Goal: Transaction & Acquisition: Obtain resource

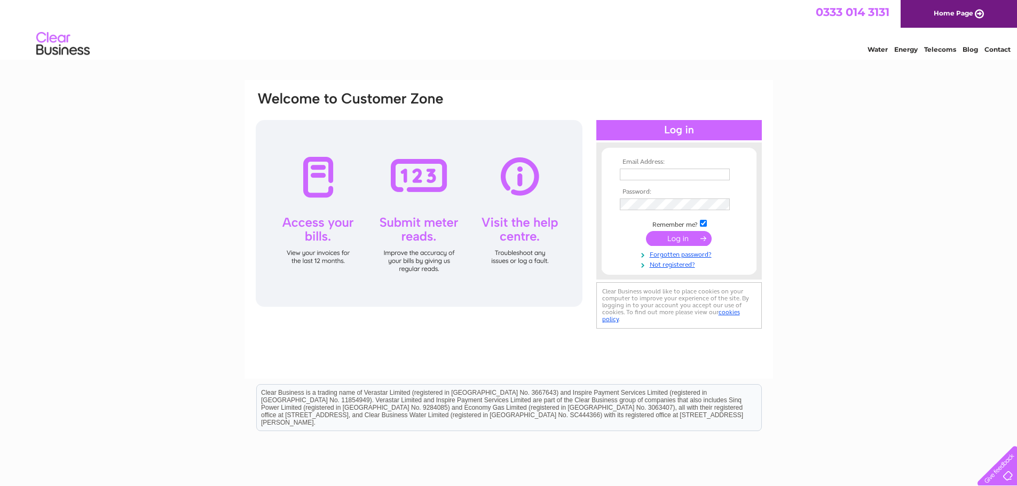
click at [662, 173] on input "text" at bounding box center [675, 175] width 110 height 12
type input "parmjit@sidhufashions.co.uk"
click at [646, 232] on input "submit" at bounding box center [679, 239] width 66 height 15
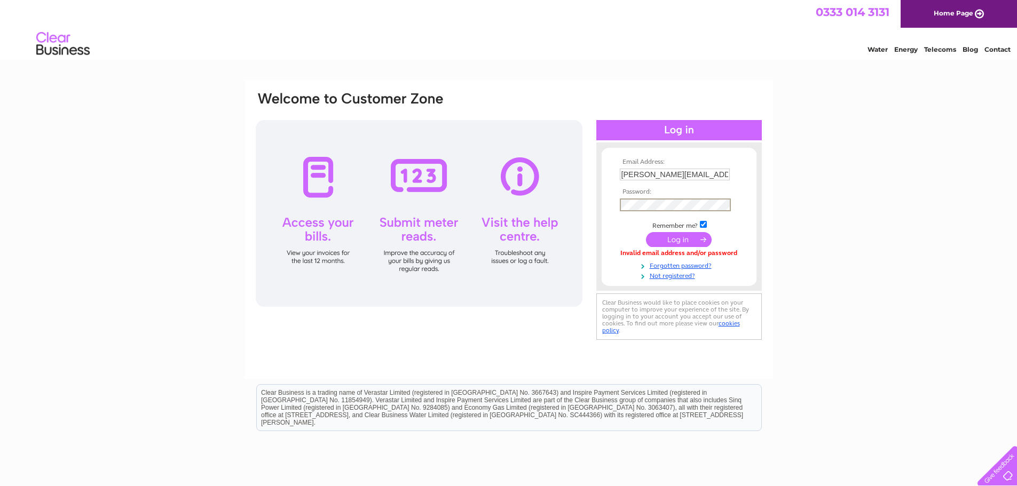
click at [646, 232] on input "submit" at bounding box center [679, 239] width 66 height 15
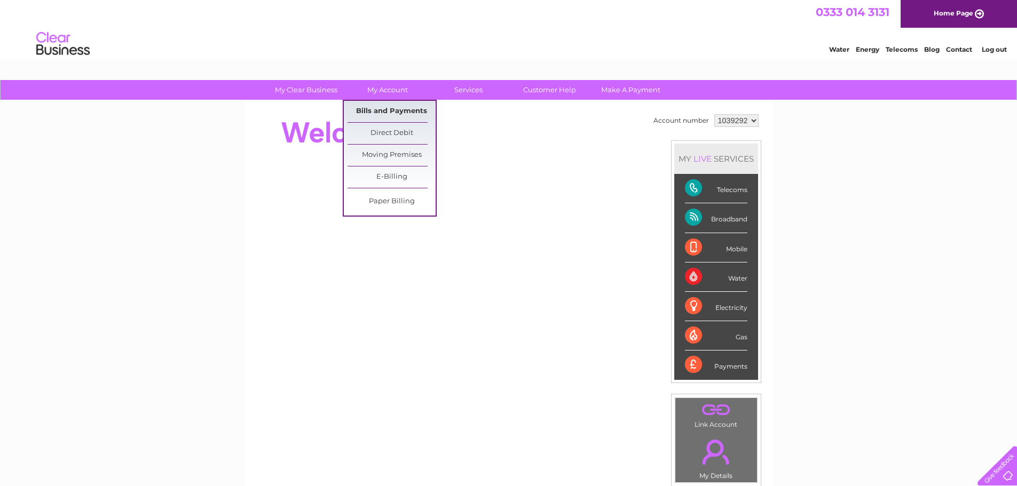
click at [381, 113] on link "Bills and Payments" at bounding box center [391, 111] width 88 height 21
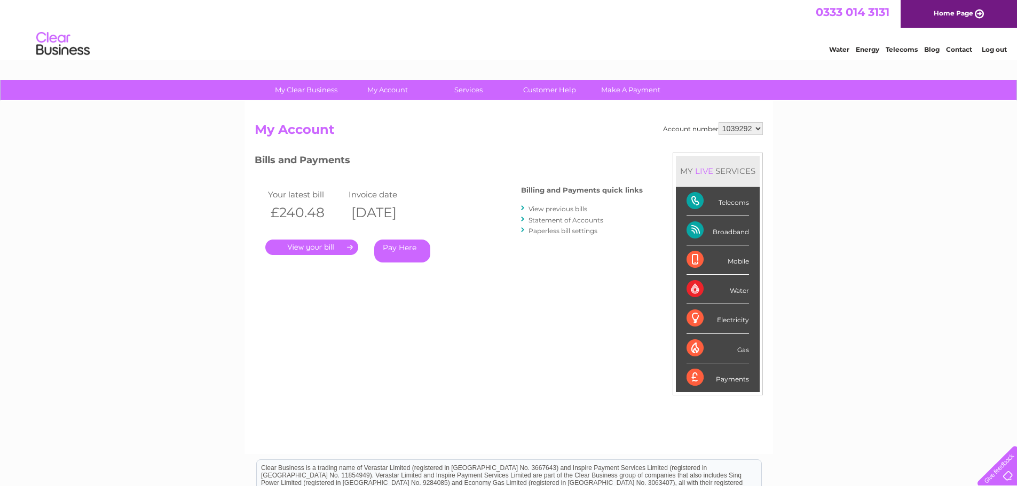
click at [307, 250] on link "." at bounding box center [311, 247] width 93 height 15
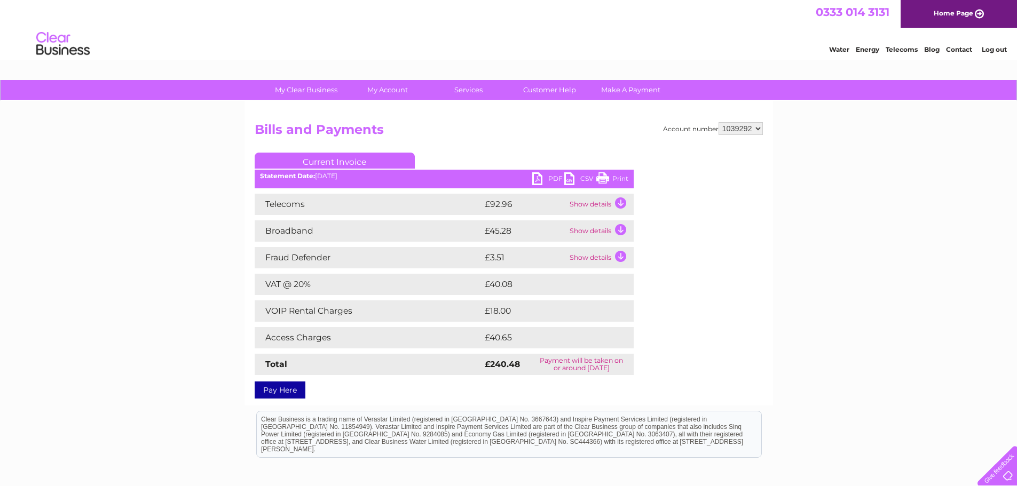
click at [538, 180] on link "PDF" at bounding box center [548, 179] width 32 height 15
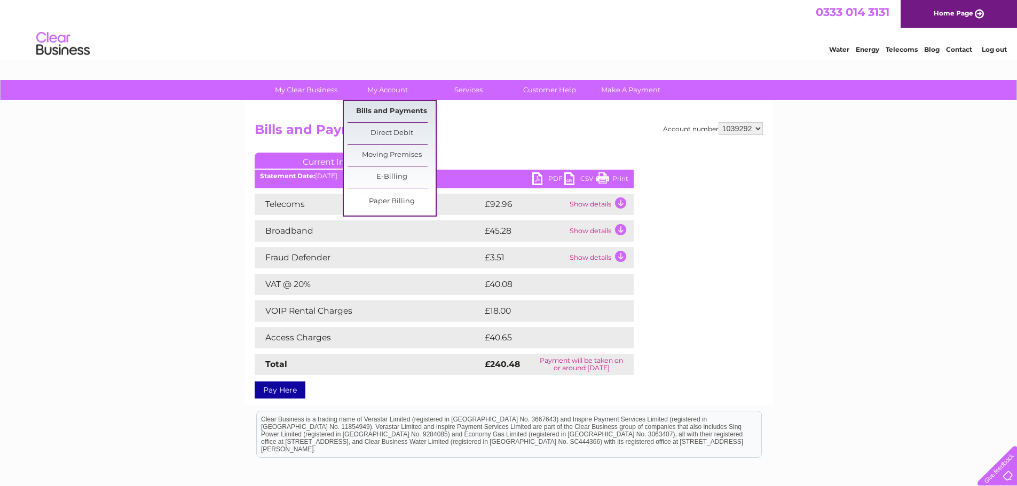
click at [400, 112] on link "Bills and Payments" at bounding box center [391, 111] width 88 height 21
click at [393, 111] on link "Bills and Payments" at bounding box center [391, 111] width 88 height 21
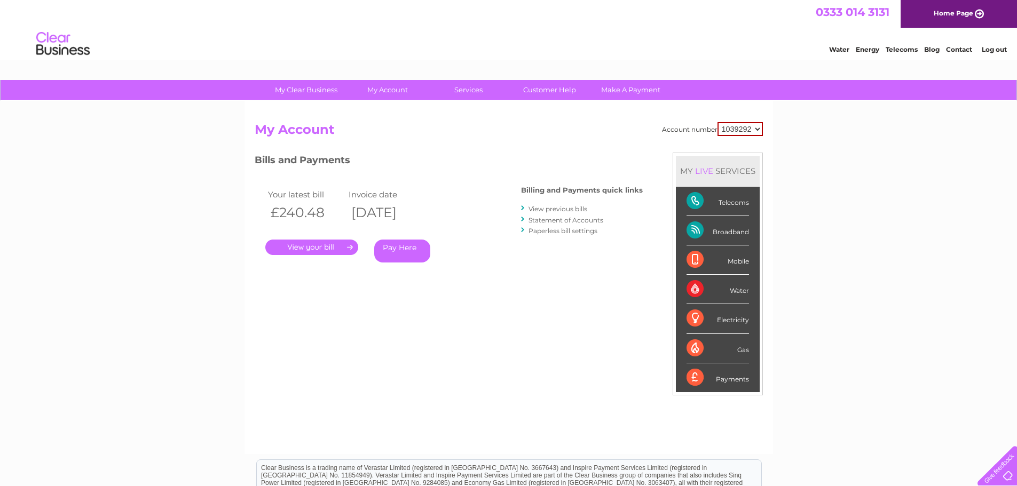
click at [557, 209] on link "View previous bills" at bounding box center [557, 209] width 59 height 8
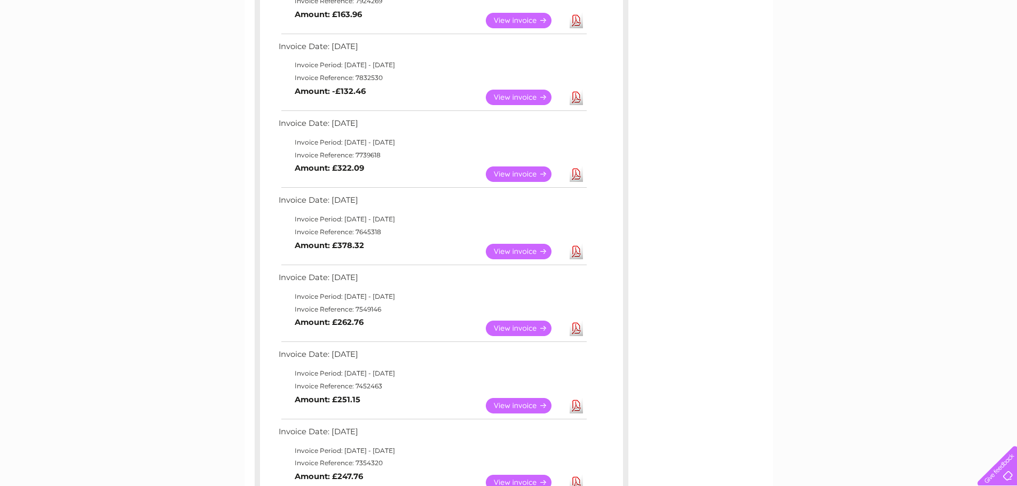
scroll to position [267, 0]
